Goal: Information Seeking & Learning: Learn about a topic

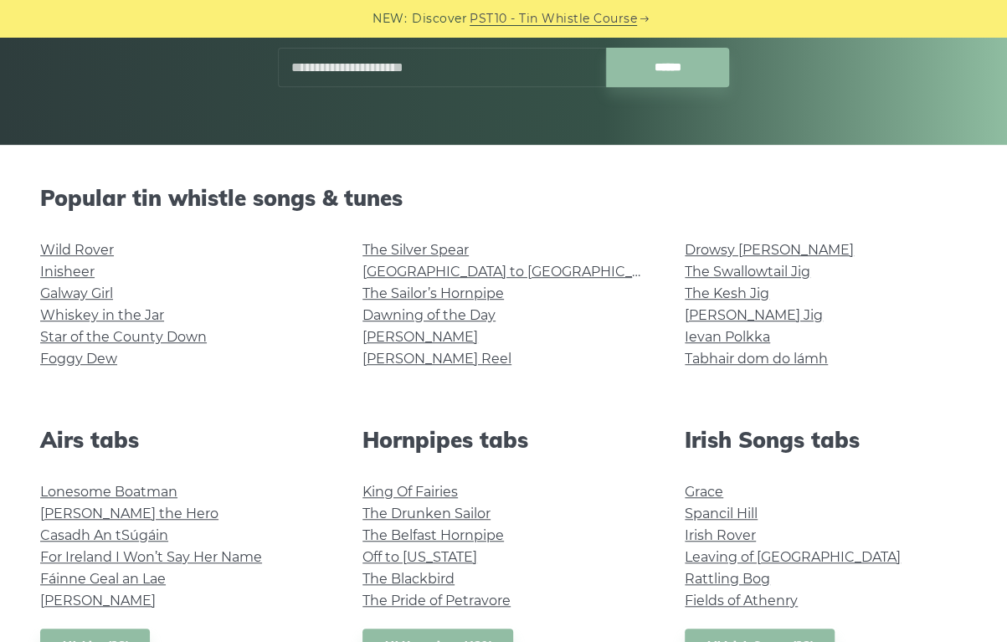
scroll to position [295, 0]
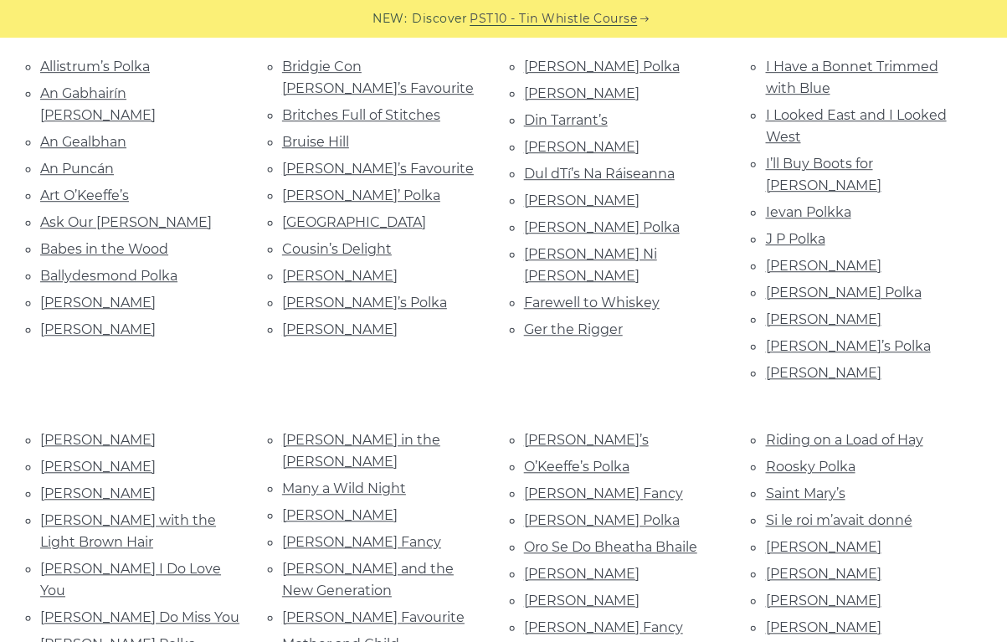
scroll to position [427, 0]
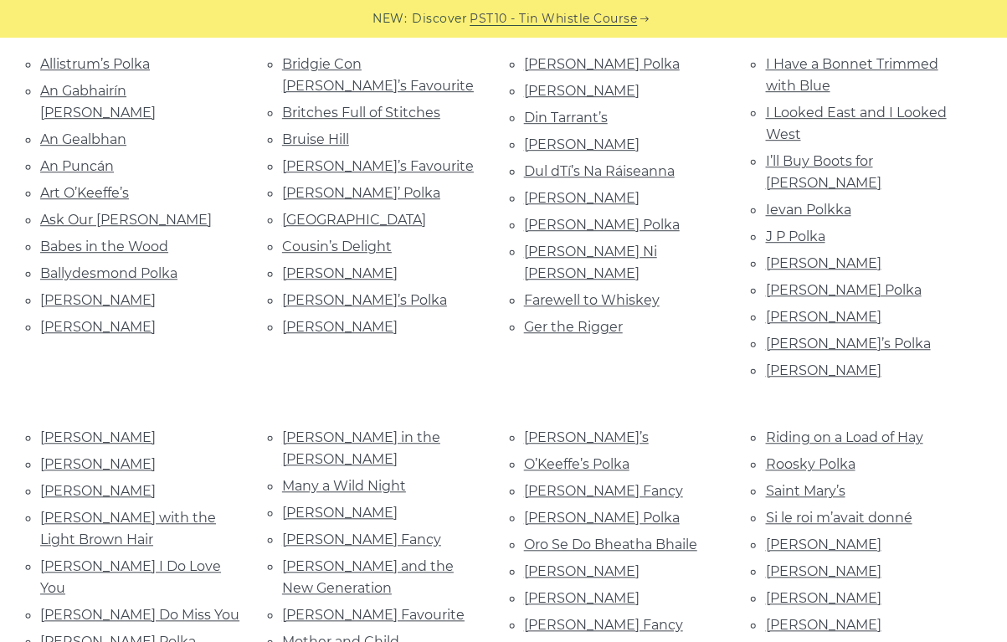
click at [836, 202] on link "Ievan Polkka" at bounding box center [807, 210] width 85 height 16
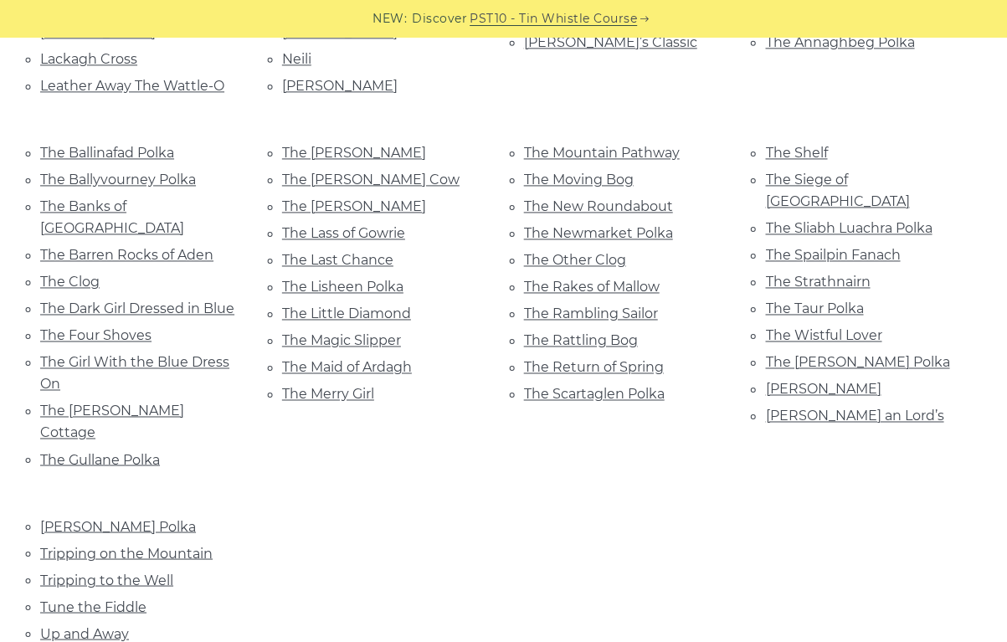
scroll to position [1121, 0]
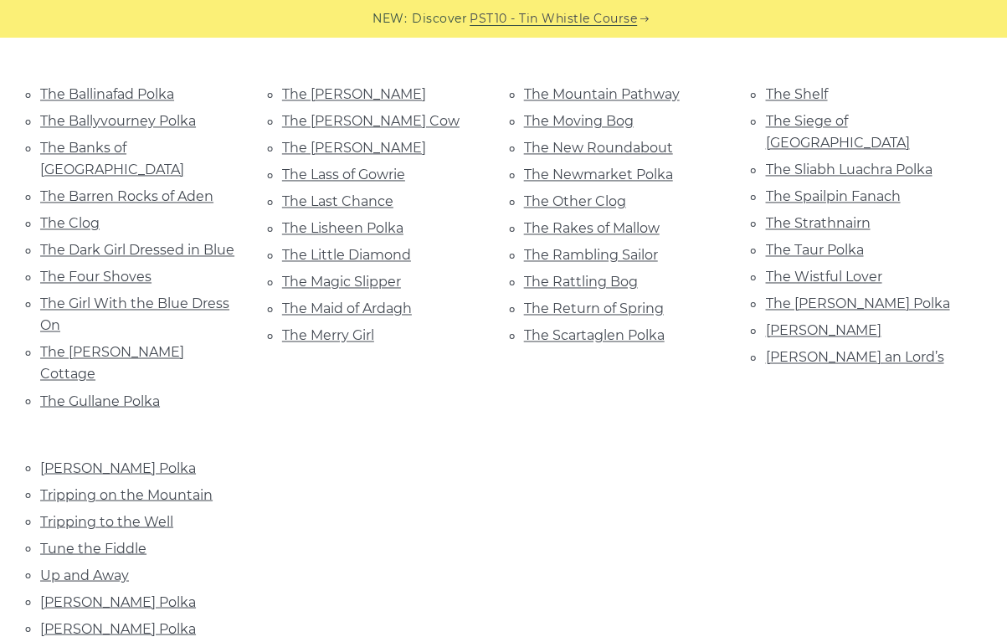
click at [127, 593] on link "[PERSON_NAME] Polka" at bounding box center [118, 601] width 156 height 16
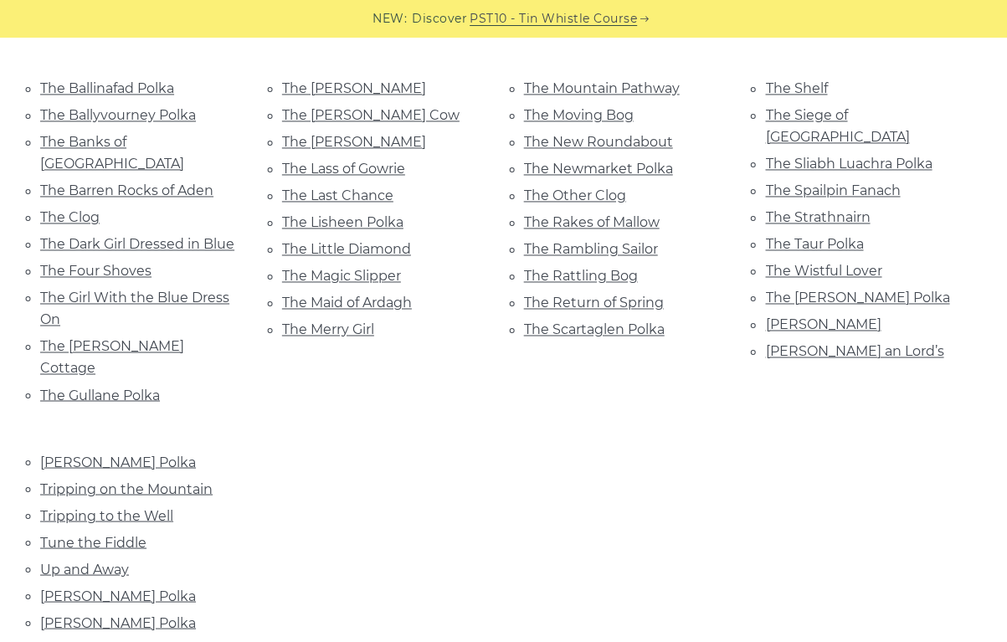
scroll to position [1125, 0]
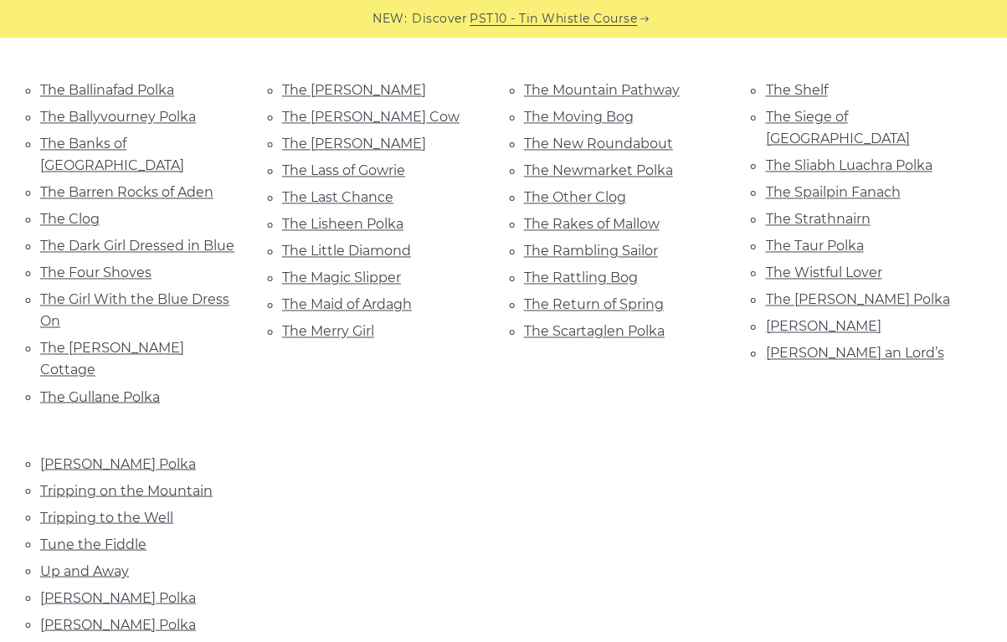
click at [126, 589] on link "[PERSON_NAME] Polka" at bounding box center [118, 597] width 156 height 16
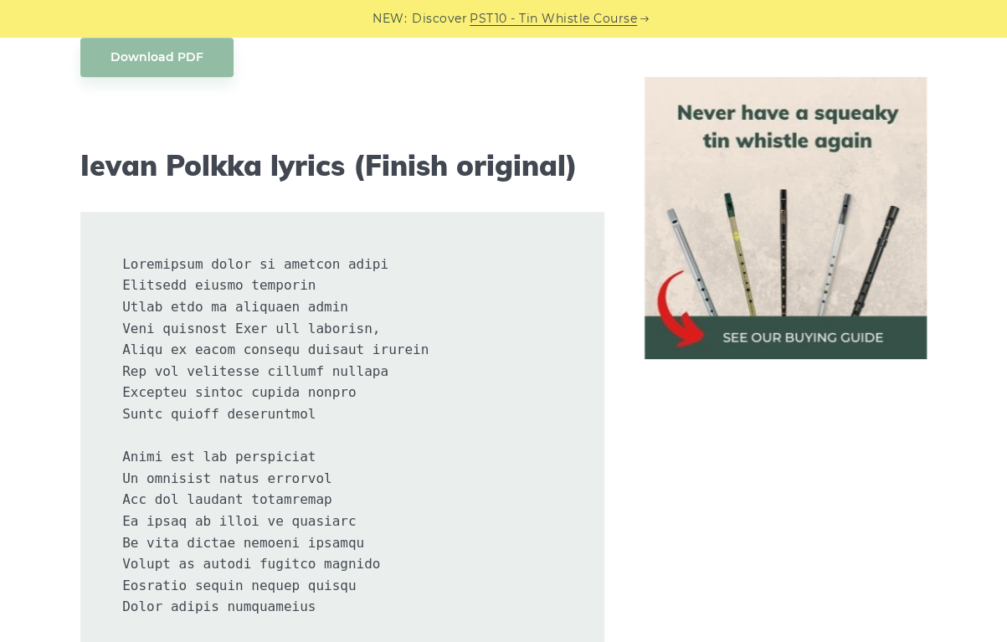
scroll to position [830, 0]
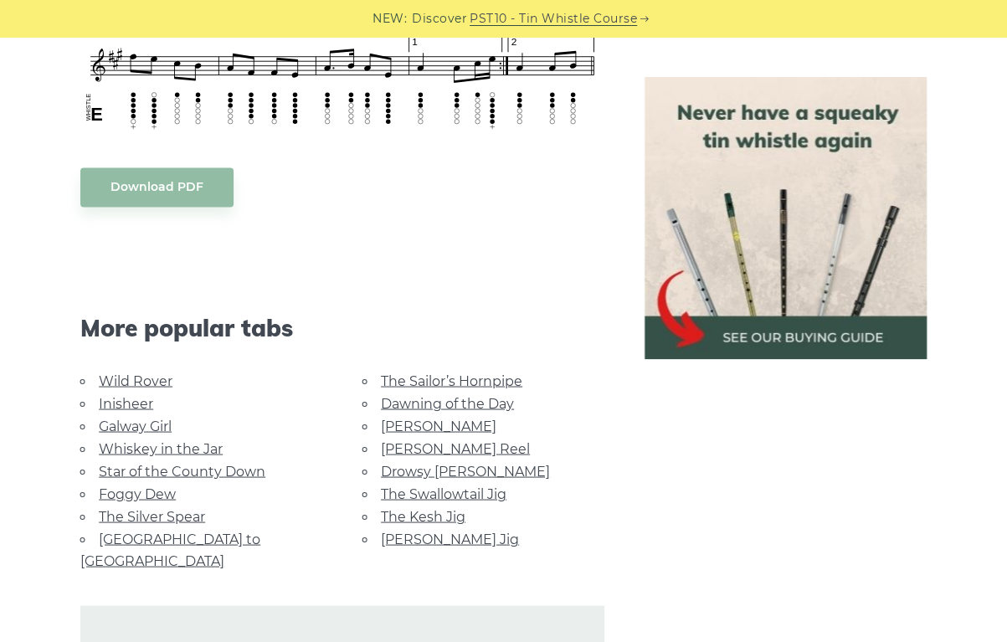
scroll to position [1240, 0]
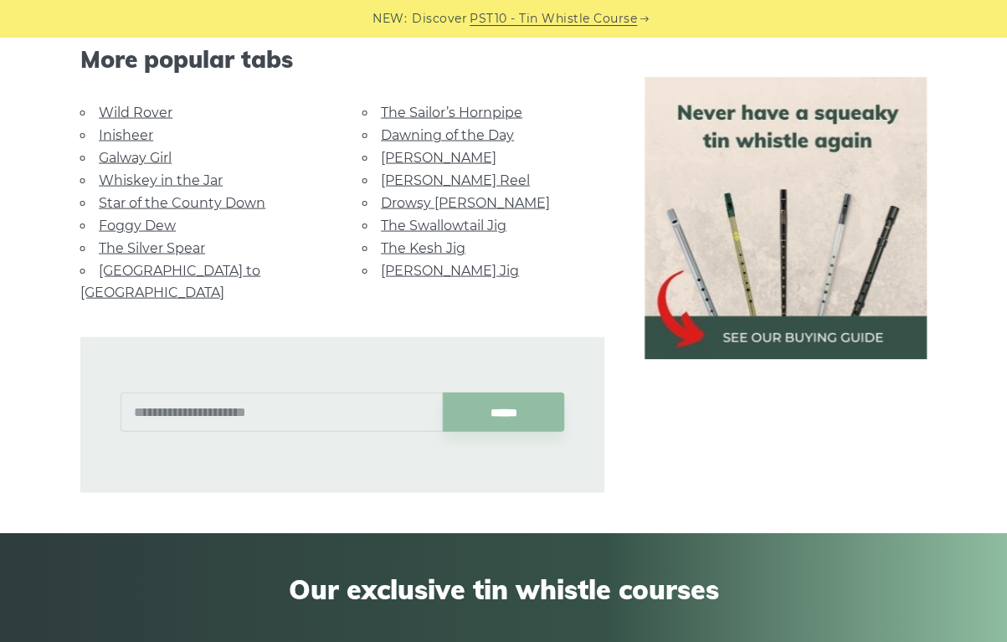
scroll to position [1504, 0]
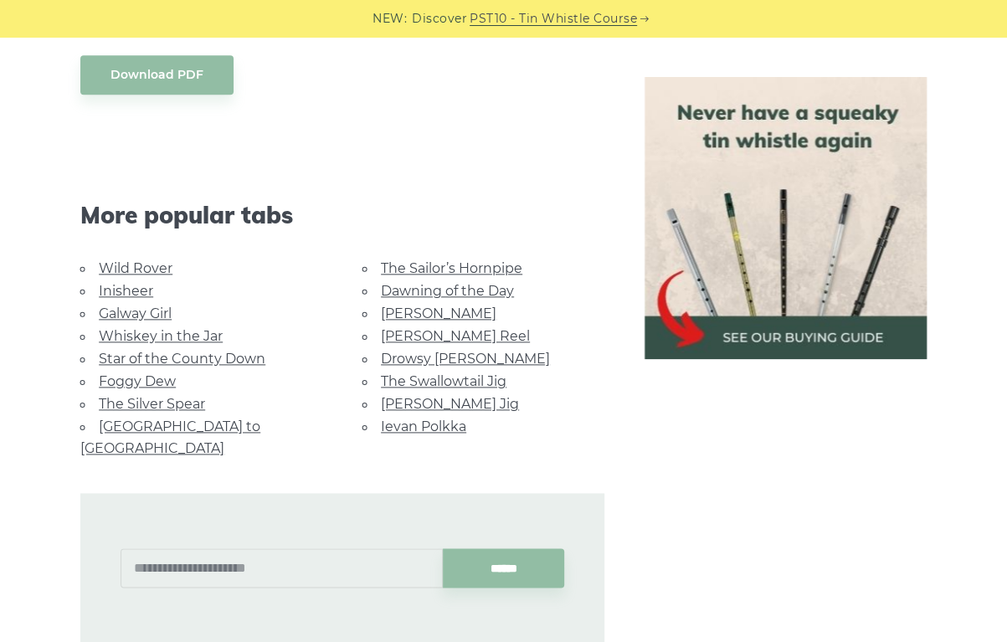
scroll to position [799, 0]
